Goal: Find specific page/section: Find specific page/section

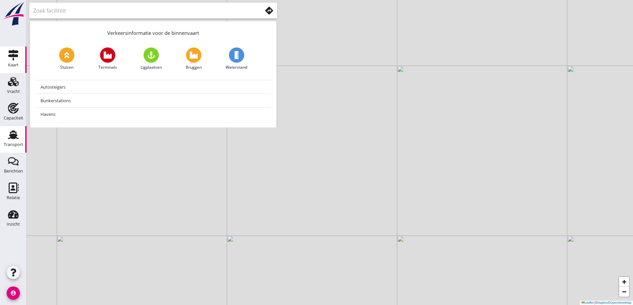
click at [6, 133] on div "Transport" at bounding box center [13, 134] width 16 height 11
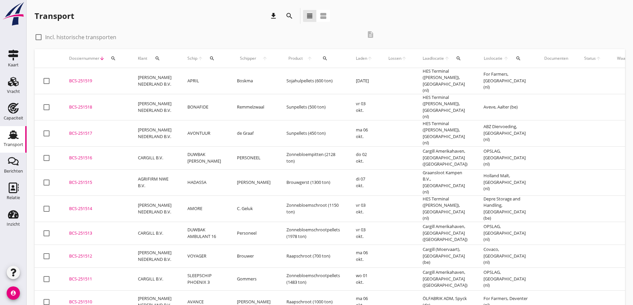
click at [576, 169] on td at bounding box center [592, 182] width 33 height 26
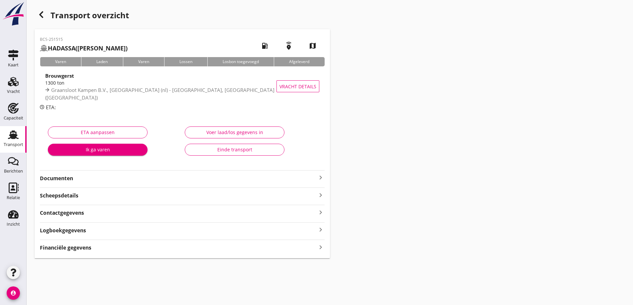
click at [14, 139] on icon "Transport" at bounding box center [13, 134] width 11 height 11
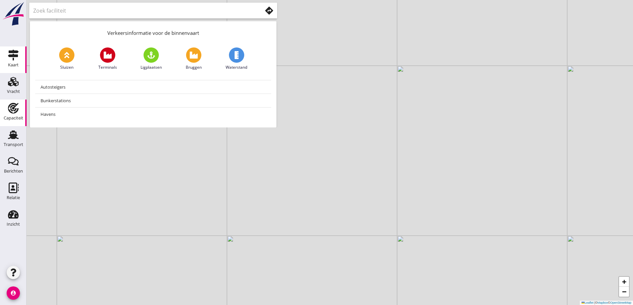
click at [18, 120] on div "Capaciteit" at bounding box center [14, 118] width 20 height 4
